Goal: Task Accomplishment & Management: Use online tool/utility

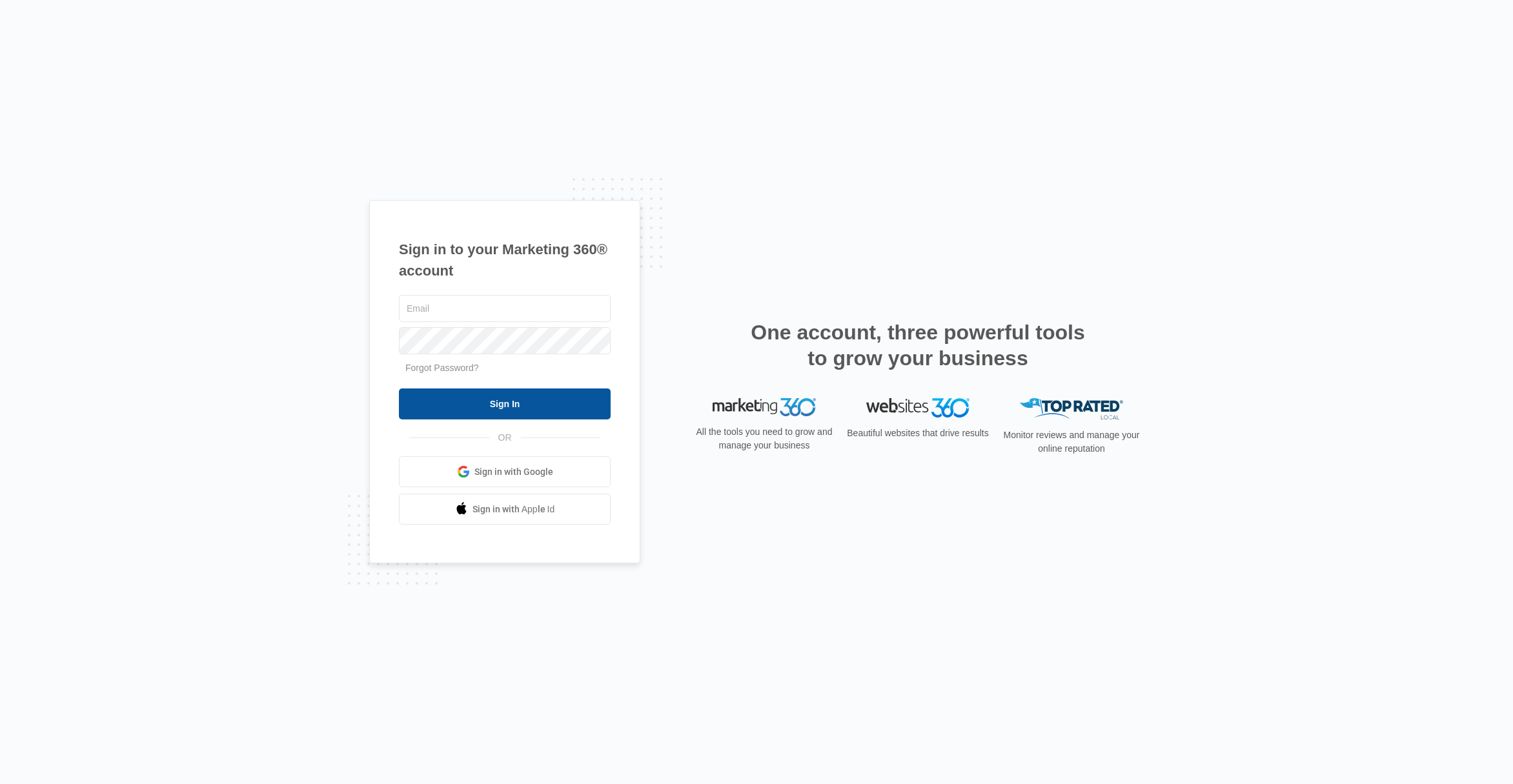
type input "[EMAIL_ADDRESS][DOMAIN_NAME]"
click at [575, 410] on input "Sign In" at bounding box center [504, 404] width 212 height 31
